Goal: Find contact information: Find contact information

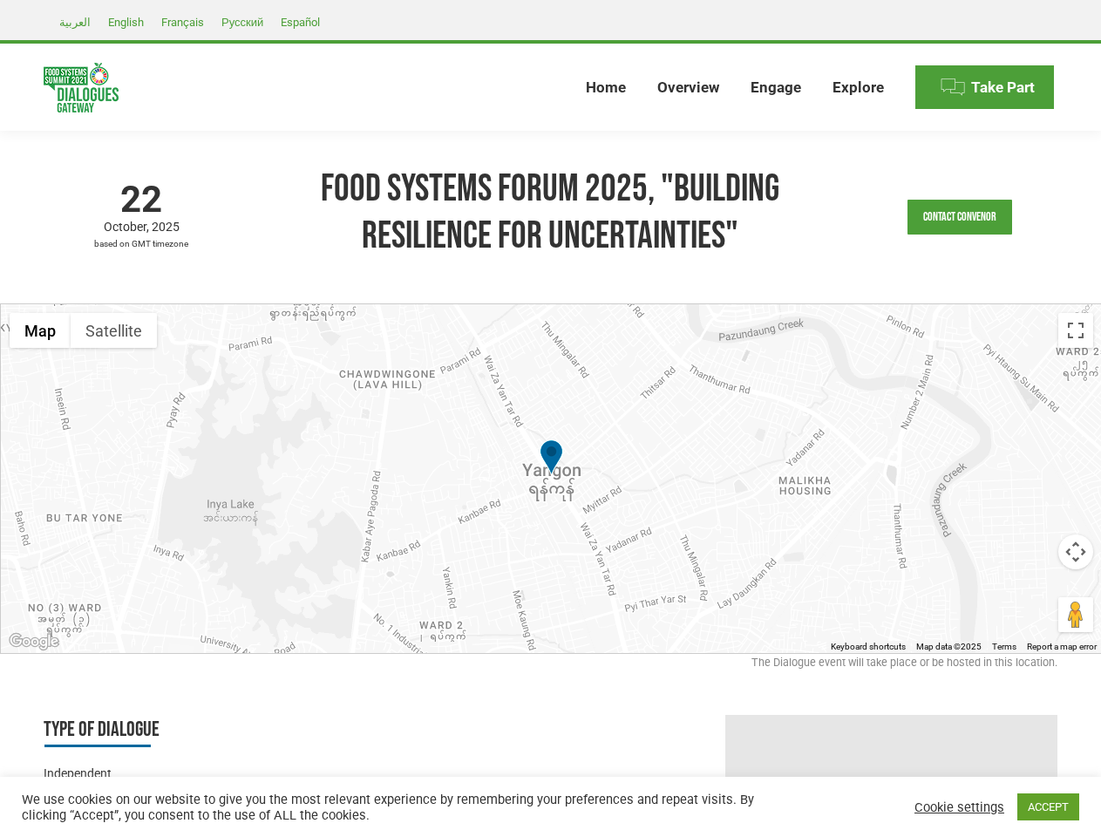
click at [550, 418] on div at bounding box center [551, 478] width 1101 height 349
click at [959, 217] on link "Contact Convenor" at bounding box center [959, 217] width 105 height 35
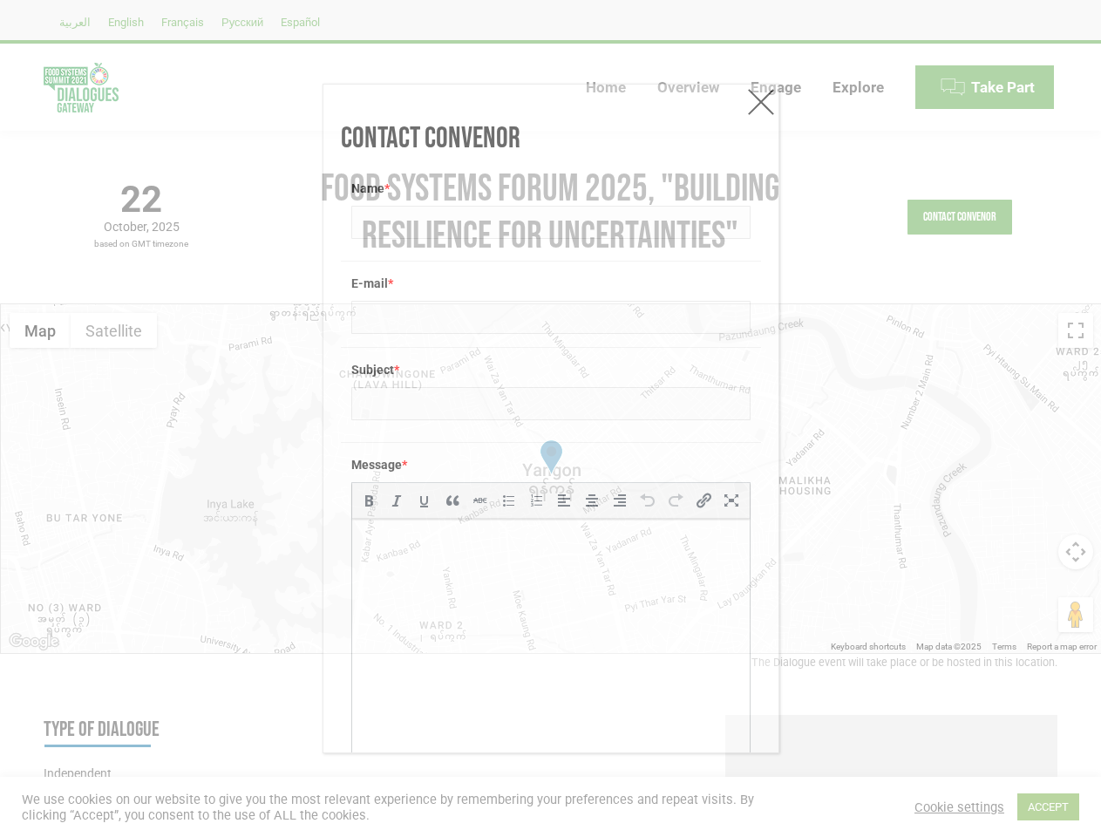
click at [551, 478] on div "Message * b i link b-quote del ins img ul ol li code more close tags" at bounding box center [551, 625] width 420 height 367
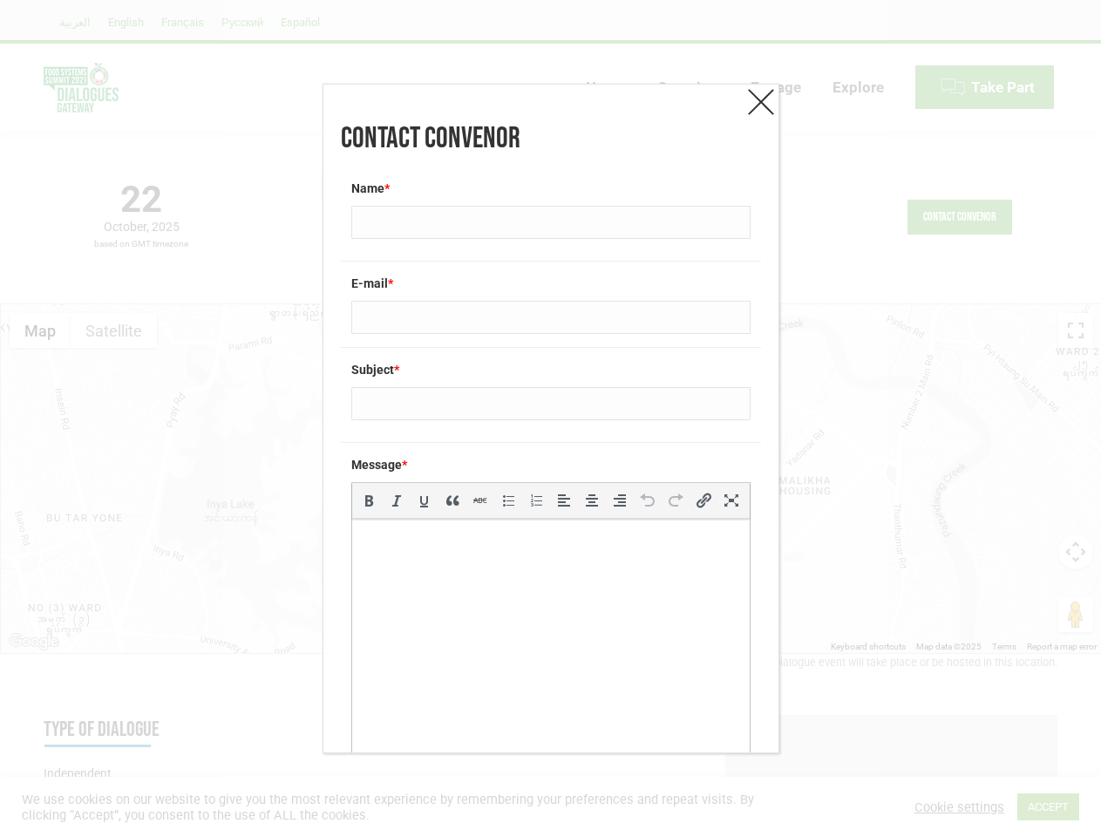
click at [551, 478] on div "Message * b i link b-quote del ins img ul ol li code more close tags" at bounding box center [551, 625] width 420 height 367
click at [551, 458] on label "Message *" at bounding box center [550, 464] width 399 height 17
click at [40, 330] on div "Contact Convenor Name * E-mail * Subject * Message * b i link b-quote del ins i…" at bounding box center [550, 418] width 1101 height 837
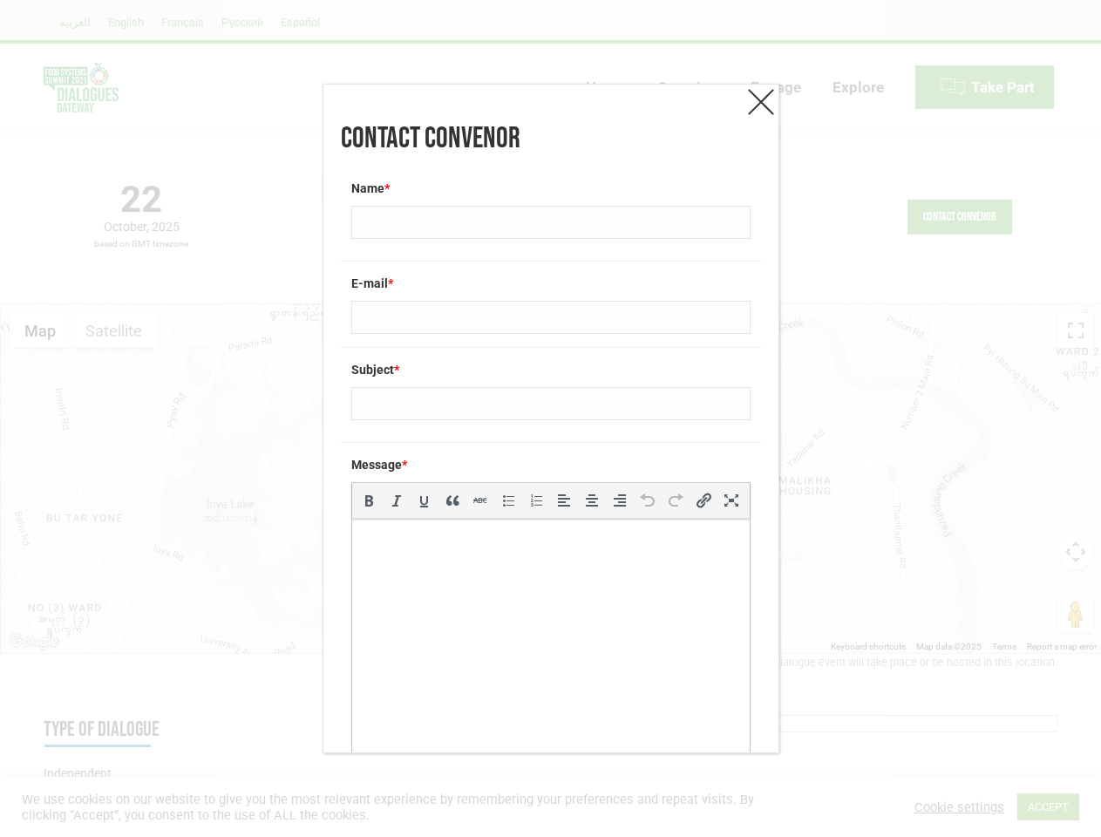
click at [113, 330] on div "Contact Convenor Name * E-mail * Subject * Message * b i link b-quote del ins i…" at bounding box center [550, 418] width 1101 height 837
